Goal: Task Accomplishment & Management: Use online tool/utility

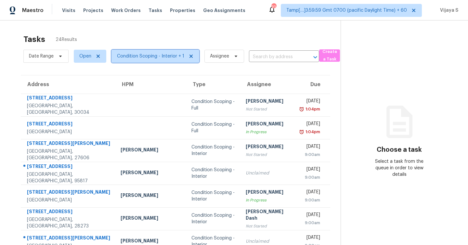
click at [157, 56] on span "Condition Scoping - Interior + 1" at bounding box center [150, 56] width 67 height 7
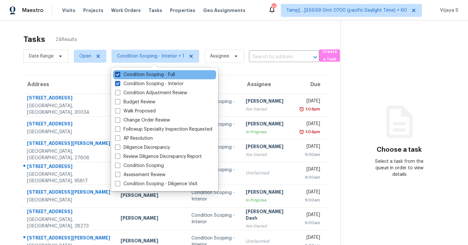
click at [117, 75] on span at bounding box center [117, 74] width 5 height 5
click at [117, 75] on input "Condition Scoping - Full" at bounding box center [117, 74] width 4 height 4
checkbox input "false"
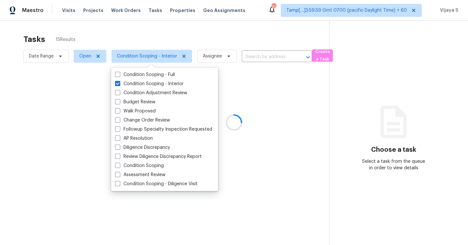
click at [156, 43] on div at bounding box center [234, 122] width 468 height 245
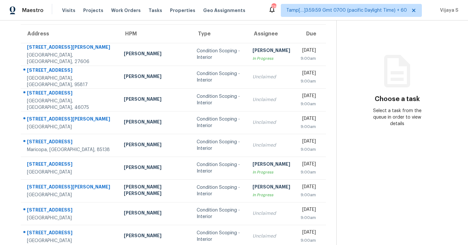
scroll to position [93, 0]
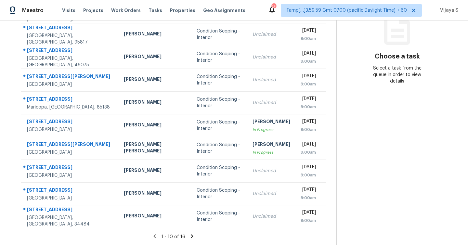
click at [190, 236] on icon at bounding box center [192, 237] width 6 height 6
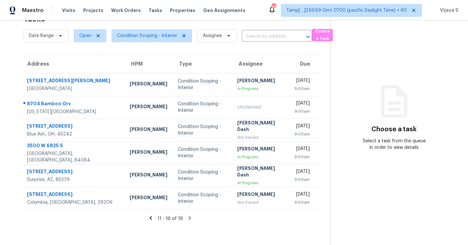
click at [152, 220] on icon at bounding box center [151, 218] width 6 height 6
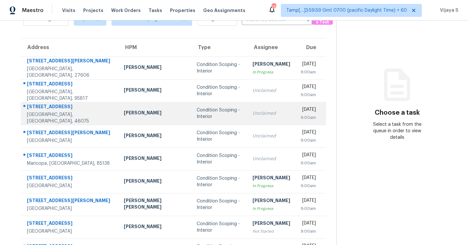
scroll to position [0, 0]
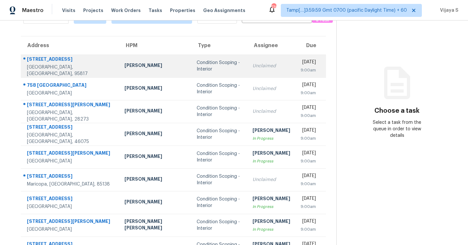
scroll to position [93, 0]
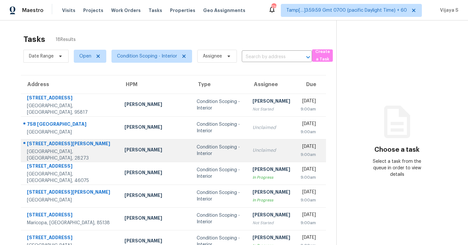
scroll to position [93, 0]
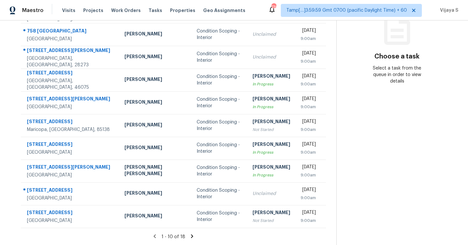
click at [191, 236] on icon at bounding box center [192, 237] width 2 height 4
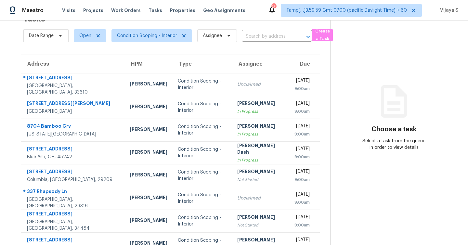
scroll to position [48, 0]
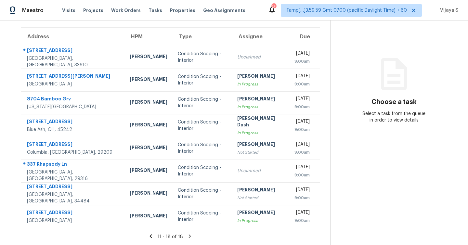
click at [151, 236] on icon at bounding box center [151, 237] width 2 height 4
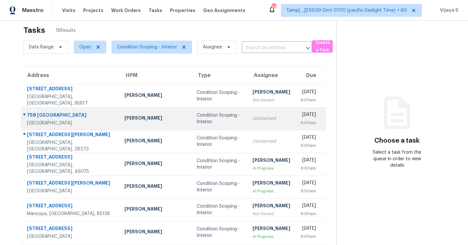
scroll to position [0, 0]
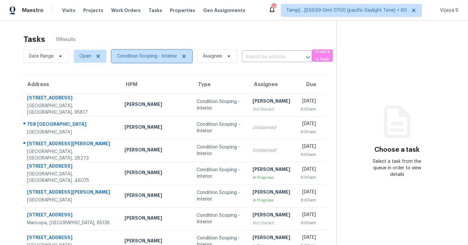
click at [143, 52] on span "Condition Scoping - Interior" at bounding box center [152, 56] width 81 height 13
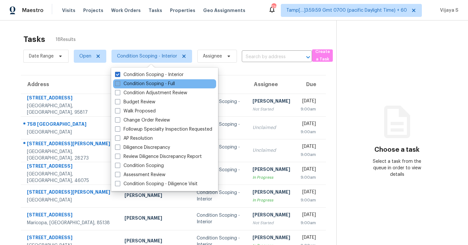
click at [117, 86] on label "Condition Scoping - Full" at bounding box center [145, 84] width 60 height 7
click at [117, 85] on input "Condition Scoping - Full" at bounding box center [117, 83] width 4 height 4
checkbox input "true"
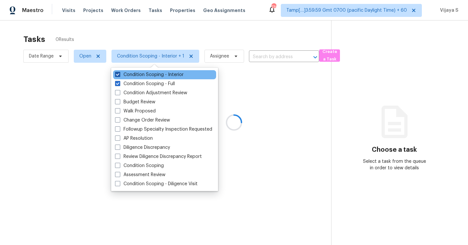
click at [118, 76] on span at bounding box center [117, 74] width 5 height 5
click at [118, 76] on input "Condition Scoping - Interior" at bounding box center [117, 74] width 4 height 4
checkbox input "false"
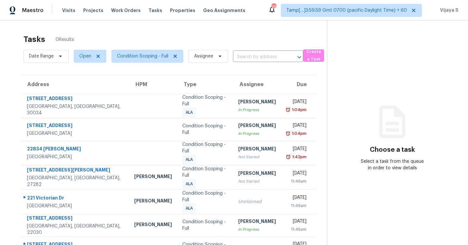
click at [228, 36] on div "Tasks 0 Results" at bounding box center [175, 39] width 304 height 17
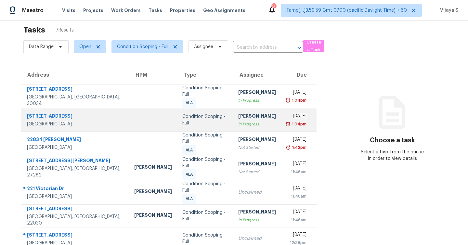
scroll to position [20, 0]
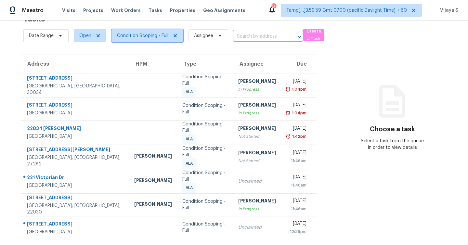
click at [148, 36] on span "Condition Scoping - Full" at bounding box center [142, 36] width 51 height 7
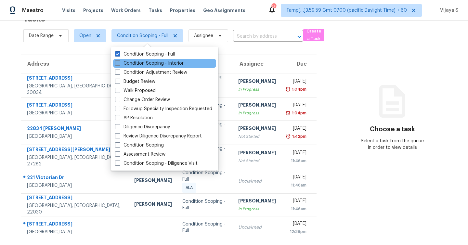
click at [116, 66] on label "Condition Scoping - Interior" at bounding box center [149, 63] width 69 height 7
click at [116, 64] on input "Condition Scoping - Interior" at bounding box center [117, 62] width 4 height 4
checkbox input "true"
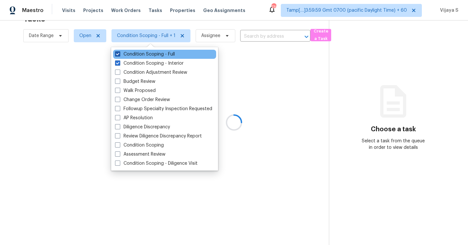
click at [118, 57] on label "Condition Scoping - Full" at bounding box center [145, 54] width 60 height 7
click at [118, 55] on input "Condition Scoping - Full" at bounding box center [117, 53] width 4 height 4
checkbox input "false"
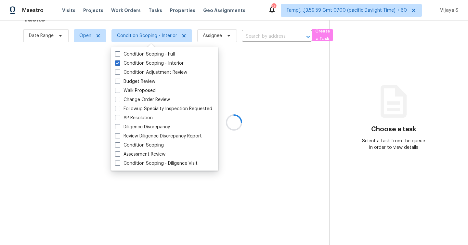
click at [170, 23] on div at bounding box center [234, 122] width 468 height 245
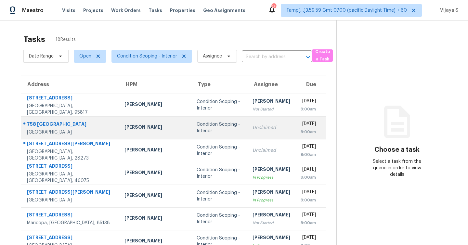
click at [248, 123] on td "Unclaimed" at bounding box center [272, 127] width 48 height 23
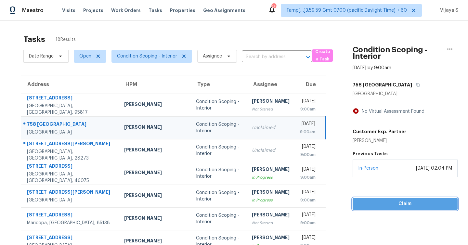
click at [398, 202] on span "Claim" at bounding box center [405, 204] width 95 height 8
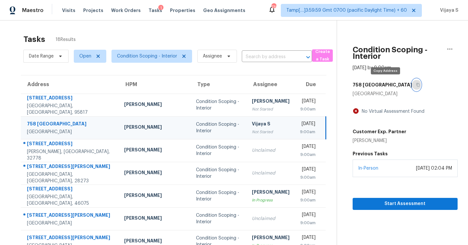
click at [417, 83] on icon "button" at bounding box center [418, 85] width 3 height 4
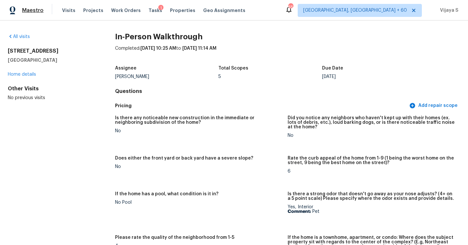
click at [36, 11] on span "Maestro" at bounding box center [32, 10] width 21 height 7
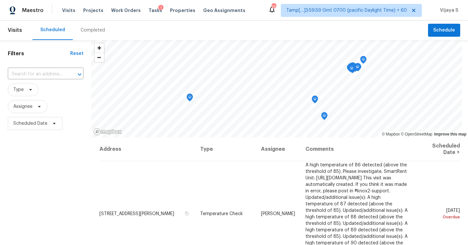
click at [89, 28] on div "Completed" at bounding box center [93, 30] width 24 height 7
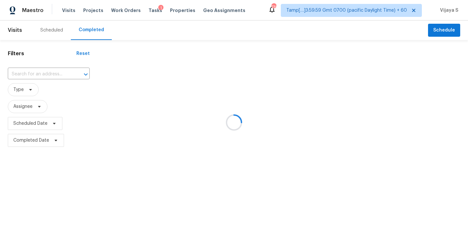
click at [55, 74] on div at bounding box center [234, 122] width 468 height 245
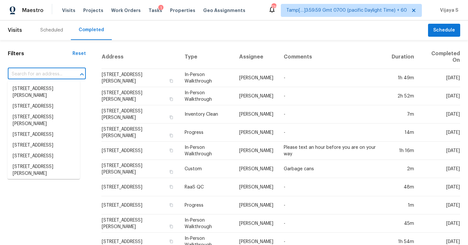
click at [49, 73] on input "text" at bounding box center [38, 74] width 60 height 10
paste input "[STREET_ADDRESS]"
type input "[STREET_ADDRESS]"
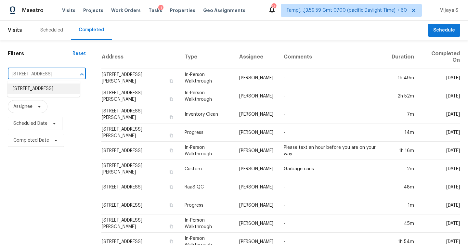
click at [47, 88] on li "[STREET_ADDRESS]" at bounding box center [43, 89] width 73 height 11
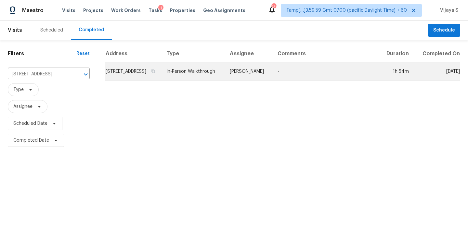
click at [156, 74] on td "[STREET_ADDRESS]" at bounding box center [133, 71] width 56 height 18
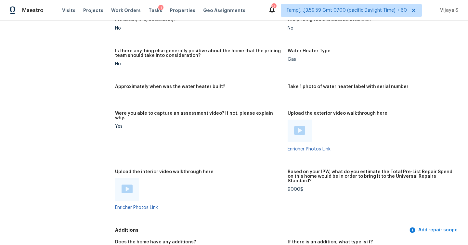
scroll to position [1071, 0]
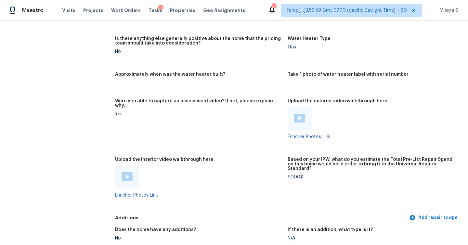
click at [128, 172] on img at bounding box center [127, 176] width 11 height 9
click at [299, 114] on img at bounding box center [299, 118] width 11 height 9
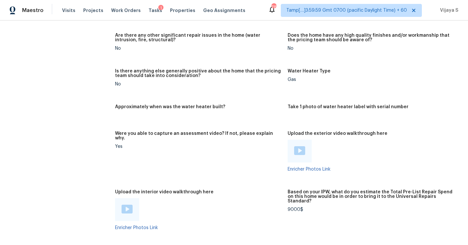
scroll to position [921, 0]
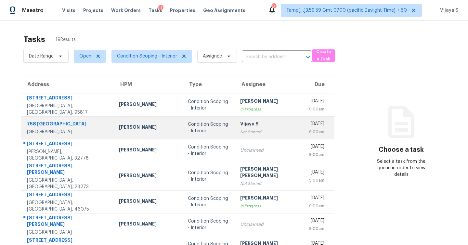
click at [188, 130] on div "Condition Scoping - Interior" at bounding box center [209, 127] width 42 height 13
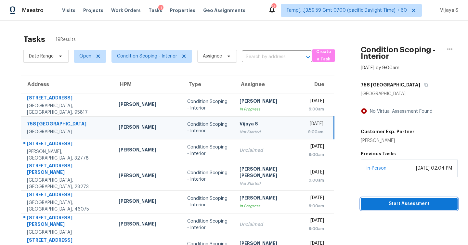
click at [400, 203] on span "Start Assessment" at bounding box center [409, 204] width 87 height 8
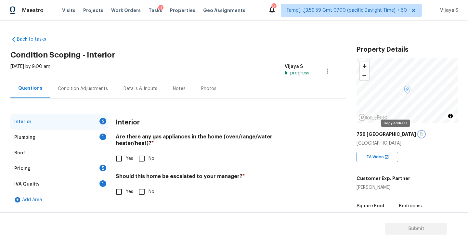
click at [420, 133] on icon "button" at bounding box center [421, 135] width 3 height 4
click at [121, 152] on input "Yes" at bounding box center [119, 159] width 14 height 14
checkbox input "true"
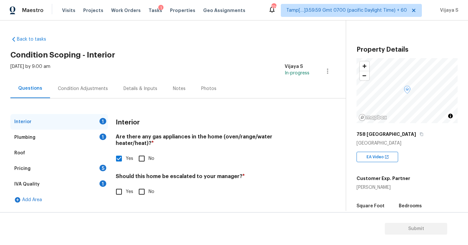
click at [145, 186] on input "No" at bounding box center [142, 192] width 14 height 14
checkbox input "true"
click at [32, 137] on div "Plumbing" at bounding box center [24, 137] width 21 height 7
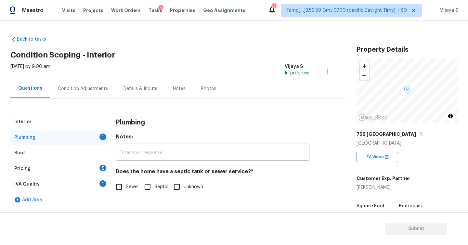
click at [118, 190] on input "Sewer" at bounding box center [119, 187] width 14 height 14
checkbox input "true"
click at [32, 153] on div "Roof" at bounding box center [59, 153] width 98 height 16
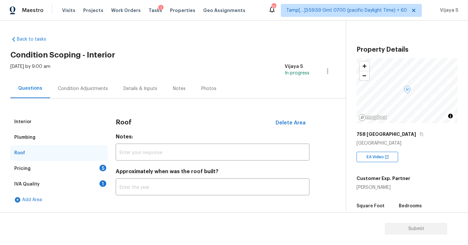
click at [59, 167] on div "Pricing 5" at bounding box center [59, 169] width 98 height 16
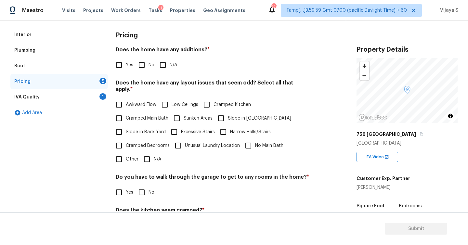
scroll to position [70, 0]
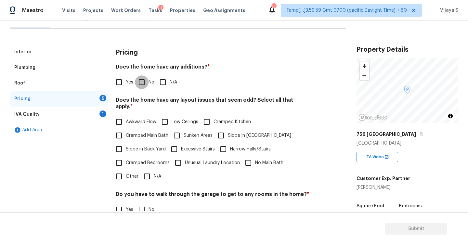
click at [139, 83] on input "No" at bounding box center [142, 82] width 14 height 14
checkbox input "true"
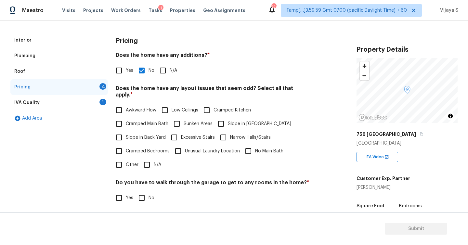
scroll to position [84, 0]
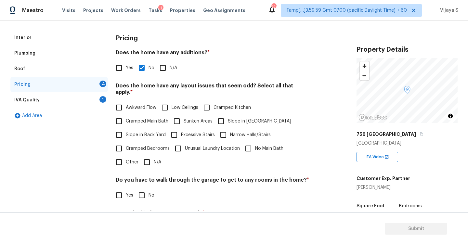
click at [119, 129] on input "Slope in Back Yard" at bounding box center [119, 135] width 14 height 14
checkbox input "true"
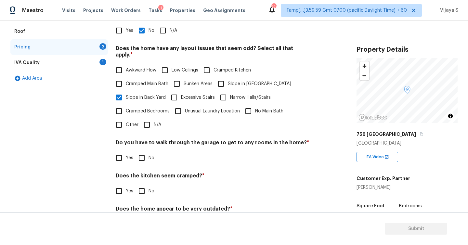
scroll to position [139, 0]
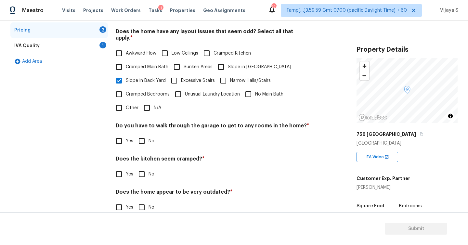
click at [143, 135] on input "No" at bounding box center [142, 141] width 14 height 14
checkbox input "true"
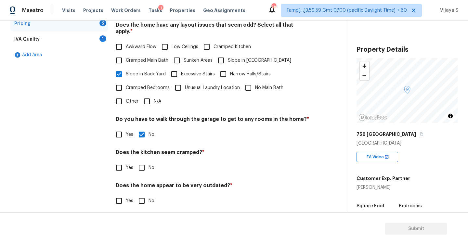
scroll to position [132, 0]
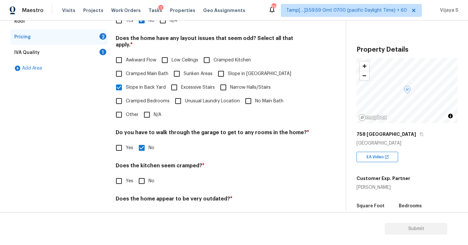
click at [220, 69] on input "Slope in Front Yard" at bounding box center [221, 74] width 14 height 14
checkbox input "true"
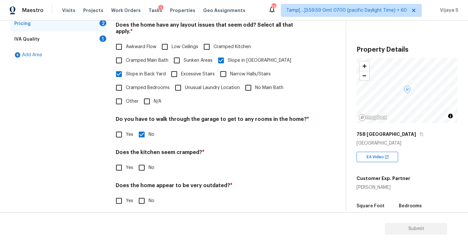
click at [142, 162] on input "No" at bounding box center [142, 168] width 14 height 14
checkbox input "true"
click at [145, 196] on input "No" at bounding box center [142, 201] width 14 height 14
checkbox input "true"
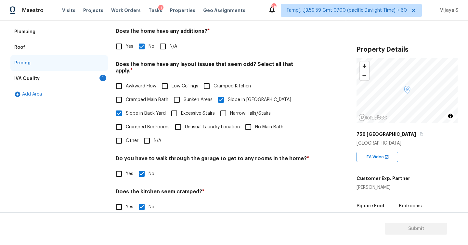
scroll to position [86, 0]
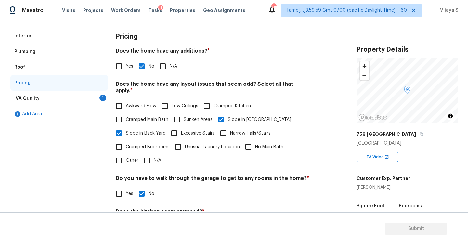
click at [49, 96] on div "IVA Quality 1" at bounding box center [59, 99] width 98 height 16
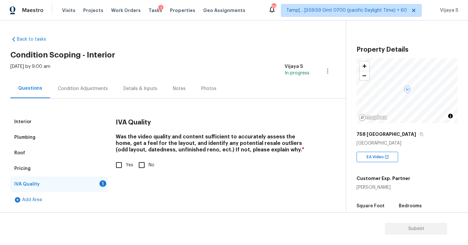
click at [120, 167] on input "Yes" at bounding box center [119, 165] width 14 height 14
checkbox input "true"
click at [98, 89] on div "Condition Adjustments" at bounding box center [83, 89] width 50 height 7
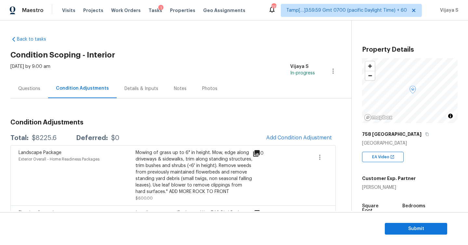
click at [138, 91] on div "Details & Inputs" at bounding box center [142, 89] width 34 height 7
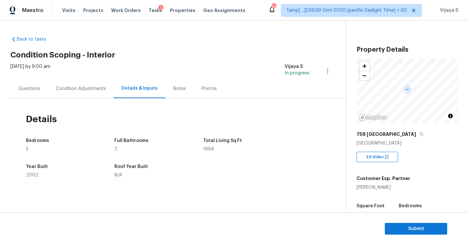
scroll to position [2, 0]
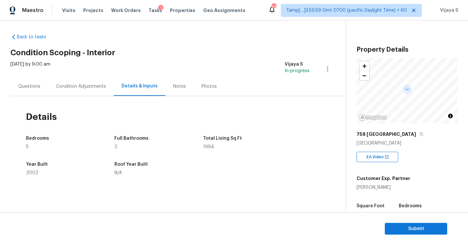
click at [177, 89] on div "Notes" at bounding box center [180, 86] width 28 height 19
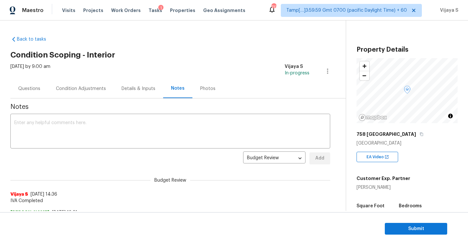
click at [211, 93] on div "Photos" at bounding box center [208, 88] width 31 height 19
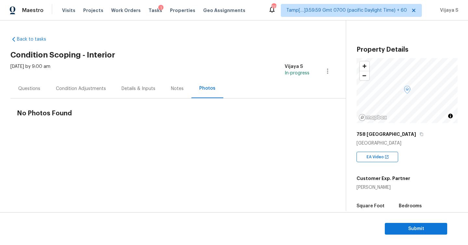
click at [74, 88] on div "Condition Adjustments" at bounding box center [81, 89] width 50 height 7
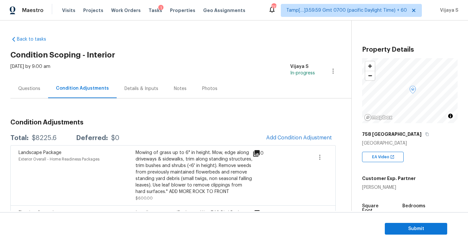
click at [34, 90] on div "Questions" at bounding box center [29, 89] width 22 height 7
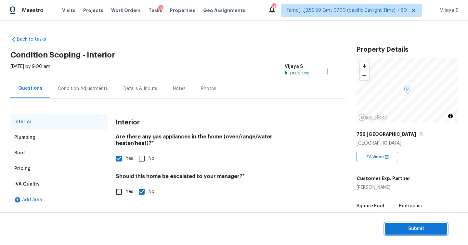
click at [402, 227] on span "Submit" at bounding box center [416, 229] width 52 height 8
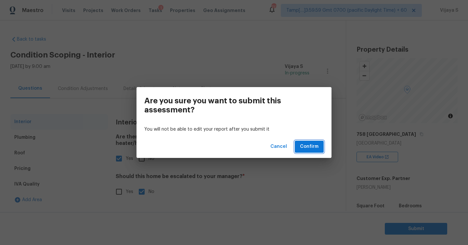
click at [311, 149] on span "Confirm" at bounding box center [309, 147] width 19 height 8
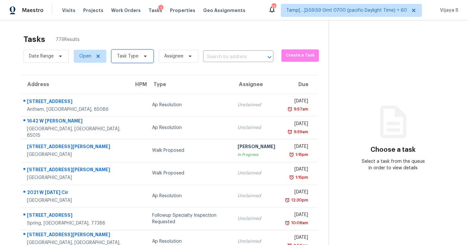
click at [130, 59] on span "Task Type" at bounding box center [127, 56] width 21 height 7
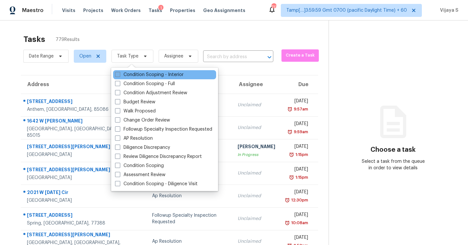
click at [118, 75] on span at bounding box center [117, 74] width 5 height 5
click at [118, 75] on input "Condition Scoping - Interior" at bounding box center [117, 74] width 4 height 4
checkbox input "true"
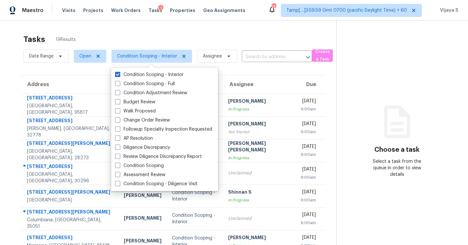
click at [175, 33] on div "Tasks 19 Results" at bounding box center [179, 39] width 313 height 17
